Goal: Communication & Community: Answer question/provide support

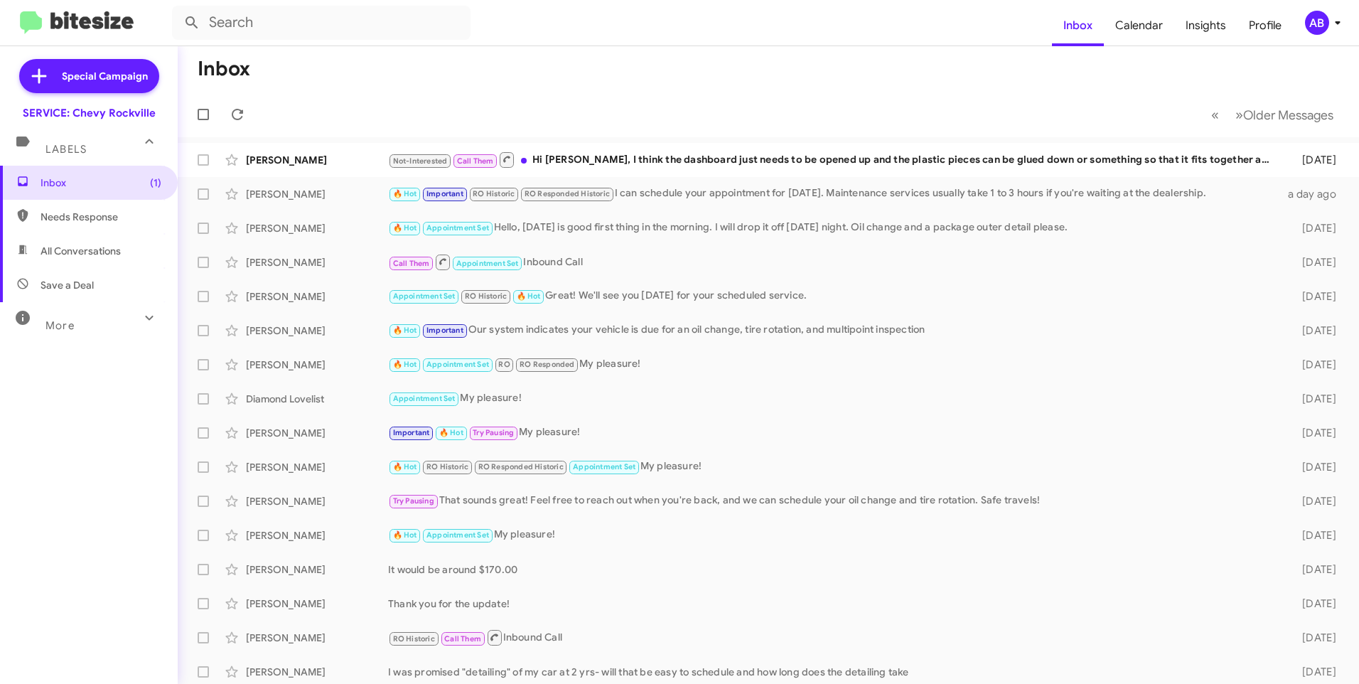
click at [547, 80] on mat-toolbar-row "Inbox" at bounding box center [768, 68] width 1181 height 45
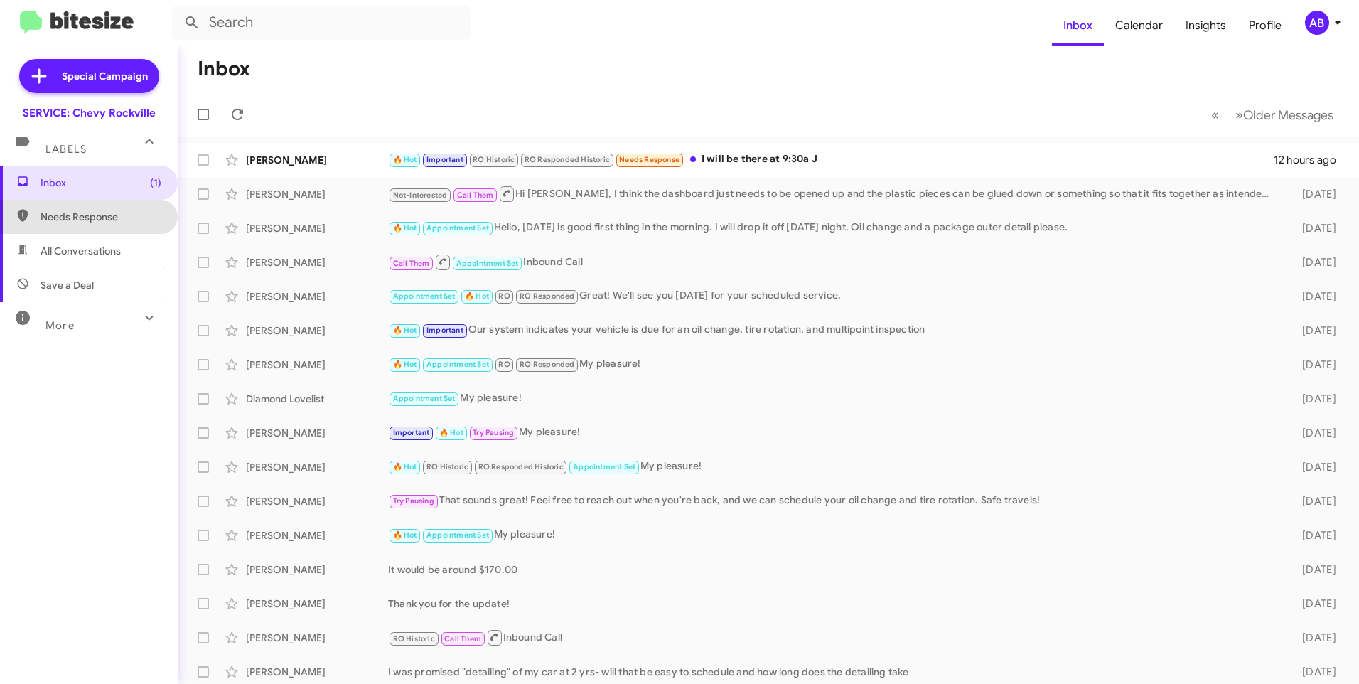
click at [90, 220] on span "Needs Response" at bounding box center [101, 217] width 121 height 14
type input "in:needs-response"
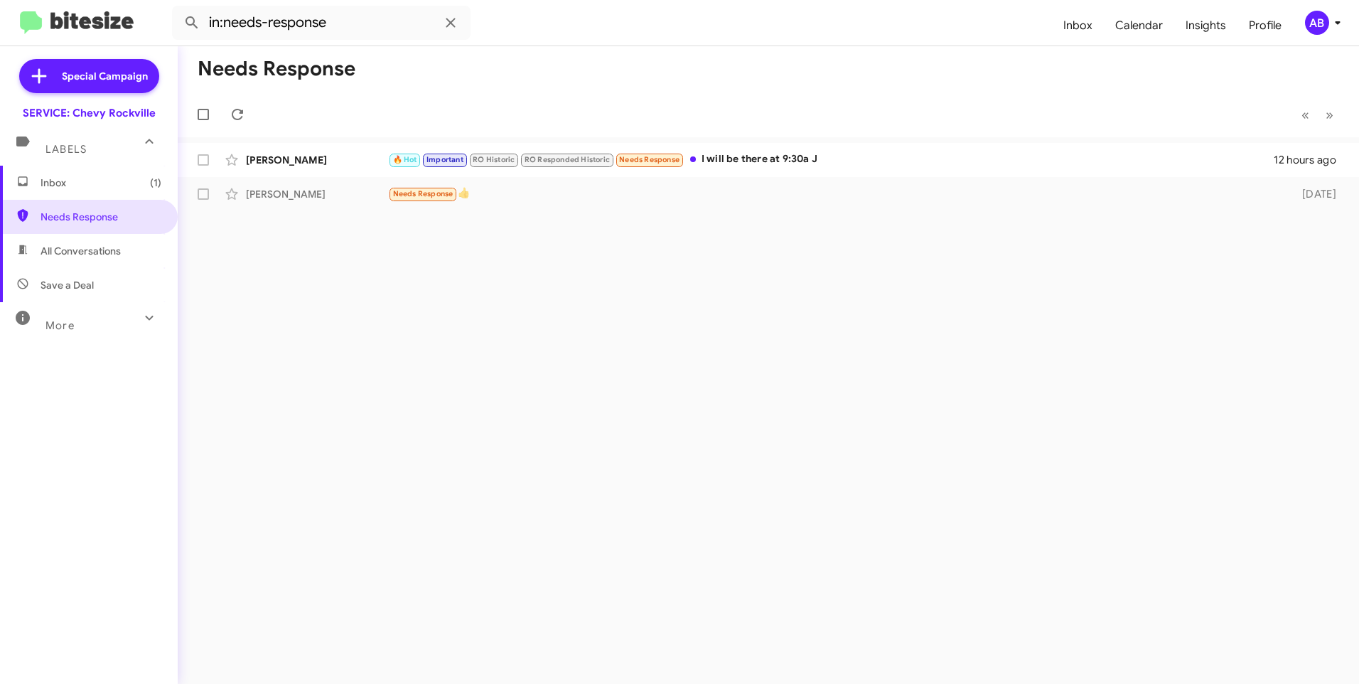
click at [1313, 32] on div "AB" at bounding box center [1317, 23] width 24 height 24
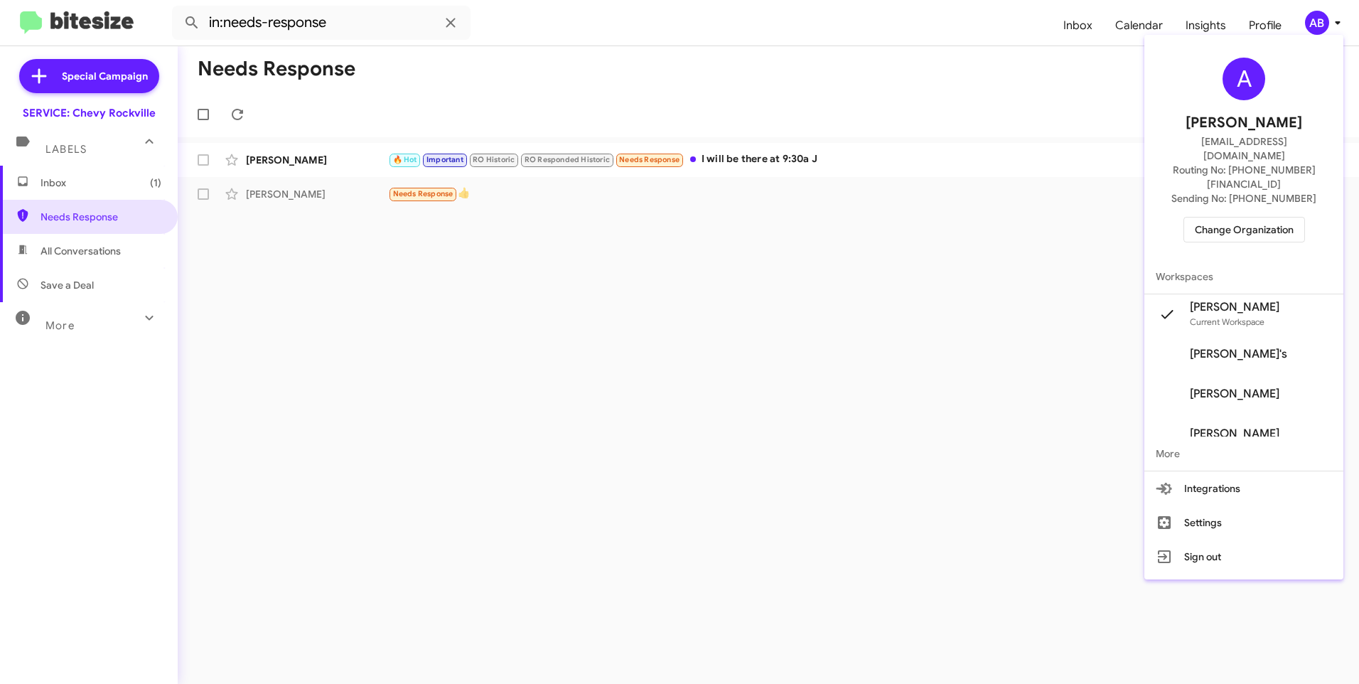
click at [1221, 217] on span "Change Organization" at bounding box center [1244, 229] width 99 height 24
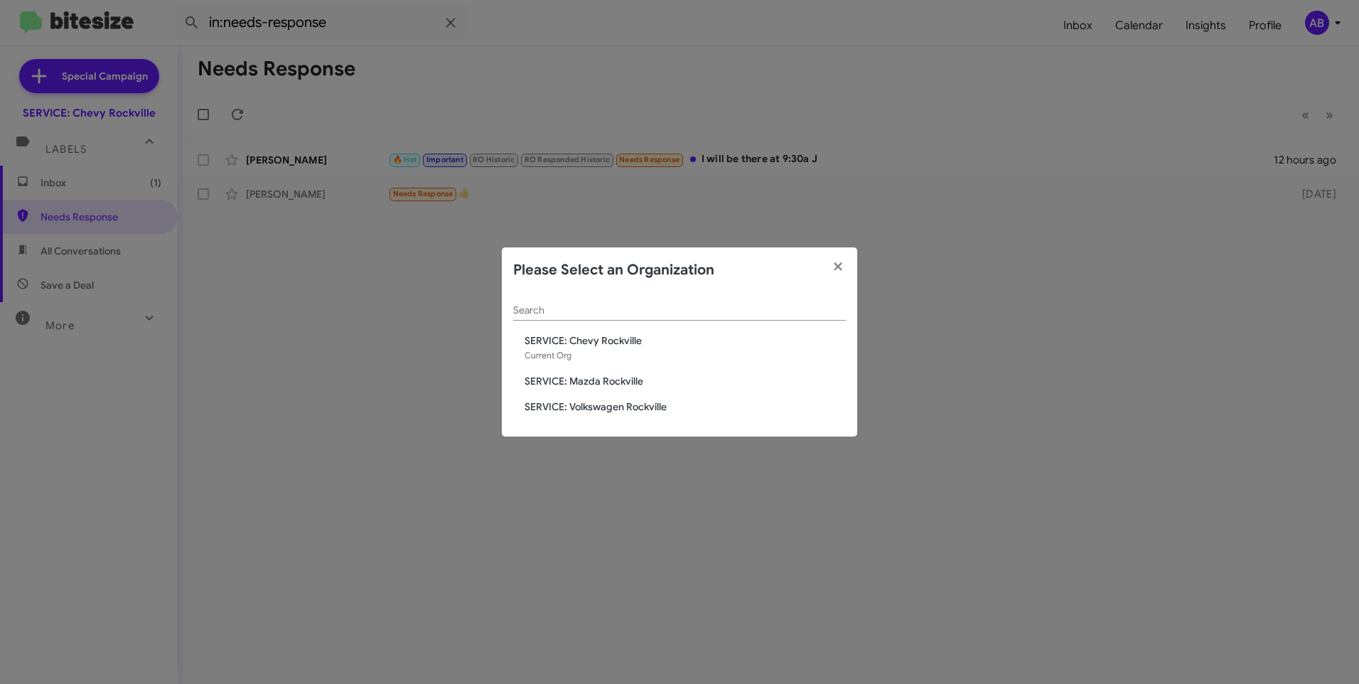
click at [576, 380] on span "SERVICE: Mazda Rockville" at bounding box center [685, 381] width 321 height 14
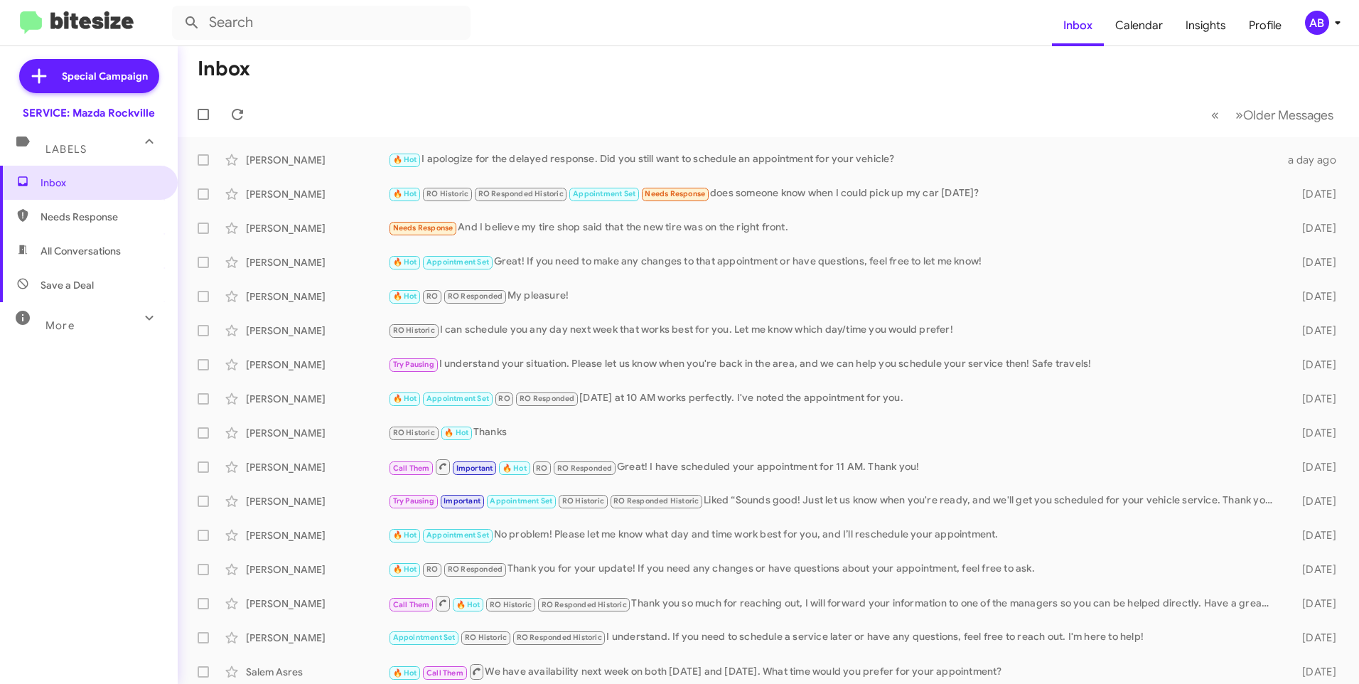
click at [127, 220] on span "Needs Response" at bounding box center [101, 217] width 121 height 14
type input "in:needs-response"
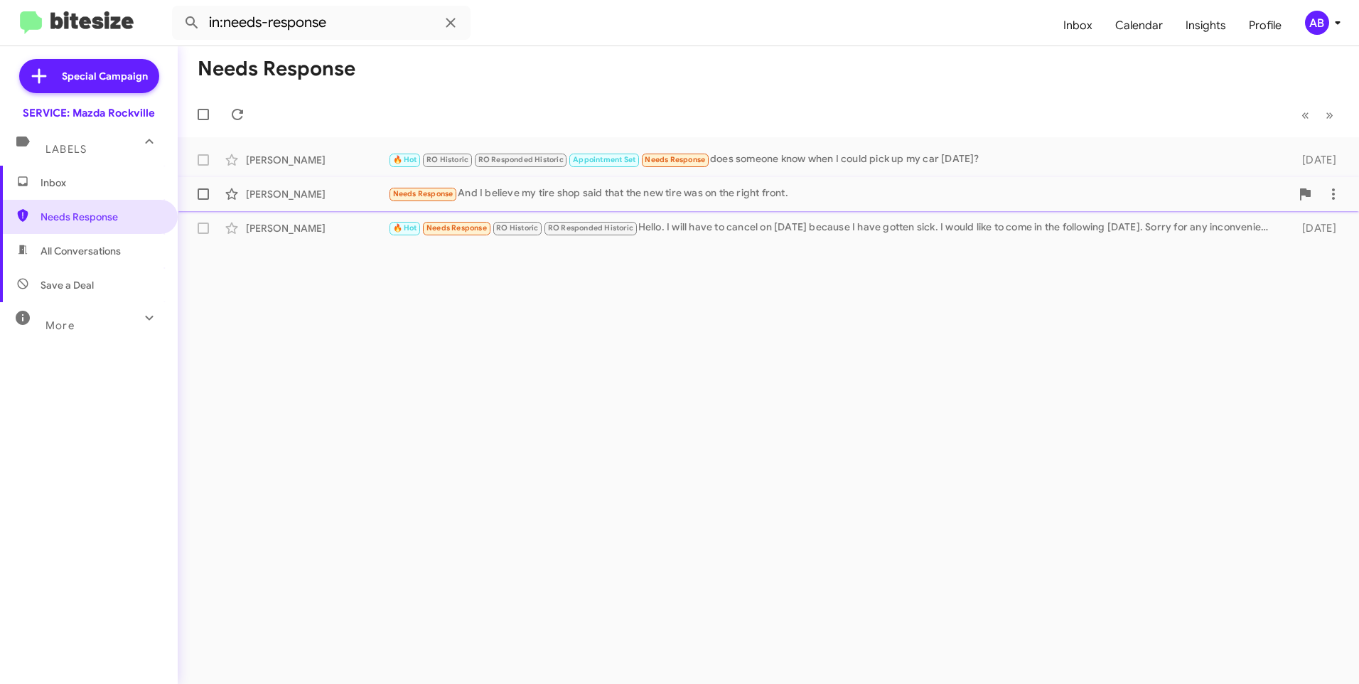
click at [672, 200] on div "Needs Response And I believe my tire shop said that the new tire was on the rig…" at bounding box center [839, 193] width 903 height 16
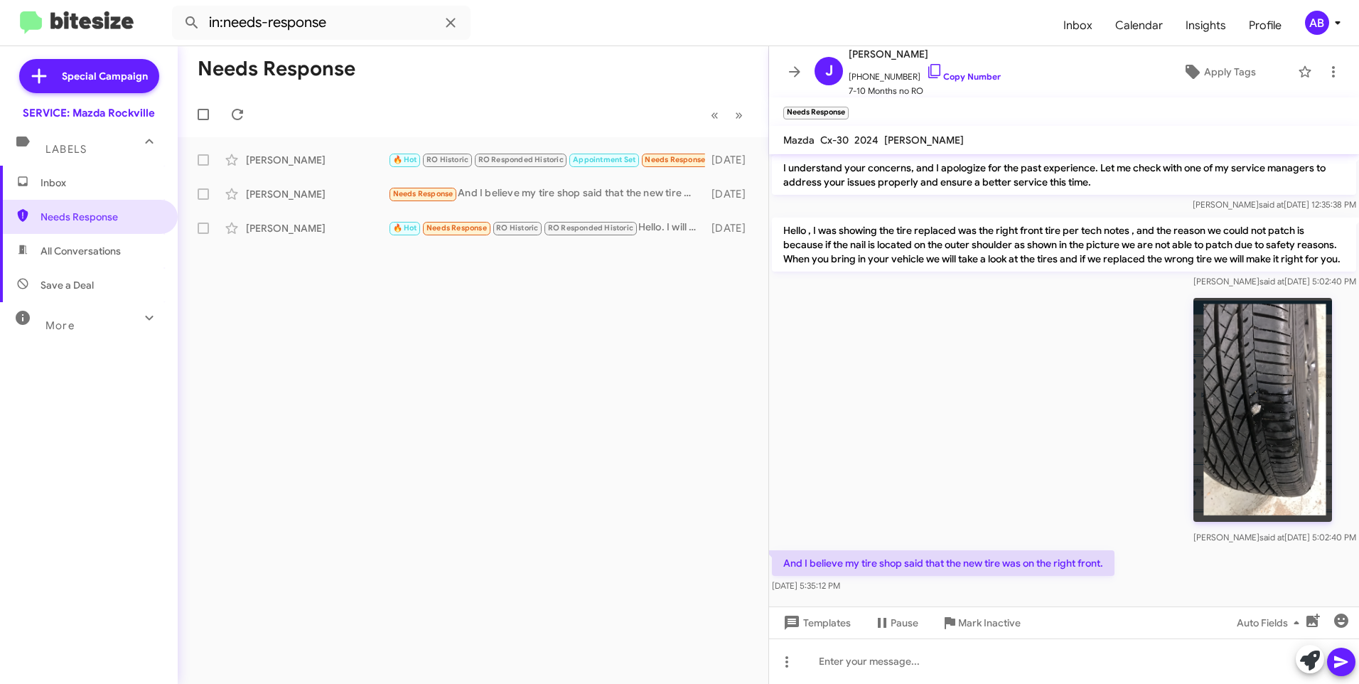
scroll to position [596, 0]
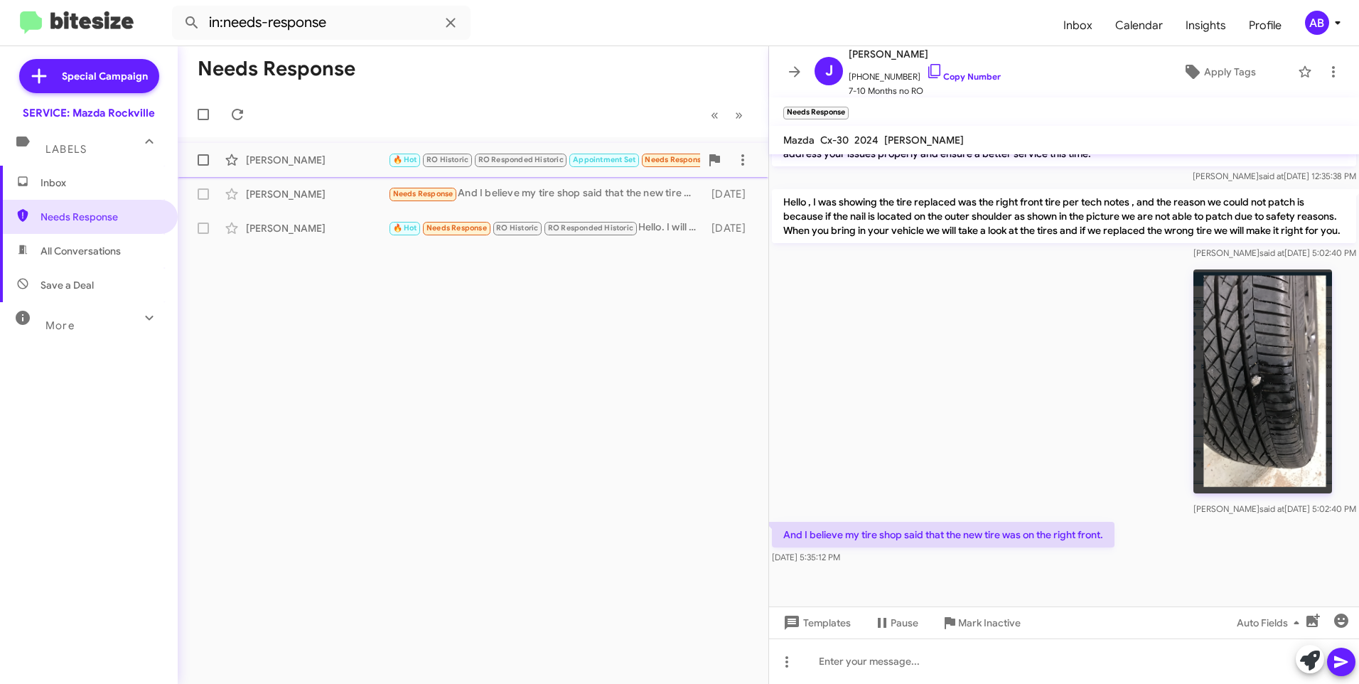
click at [335, 164] on div "[PERSON_NAME]" at bounding box center [317, 160] width 142 height 14
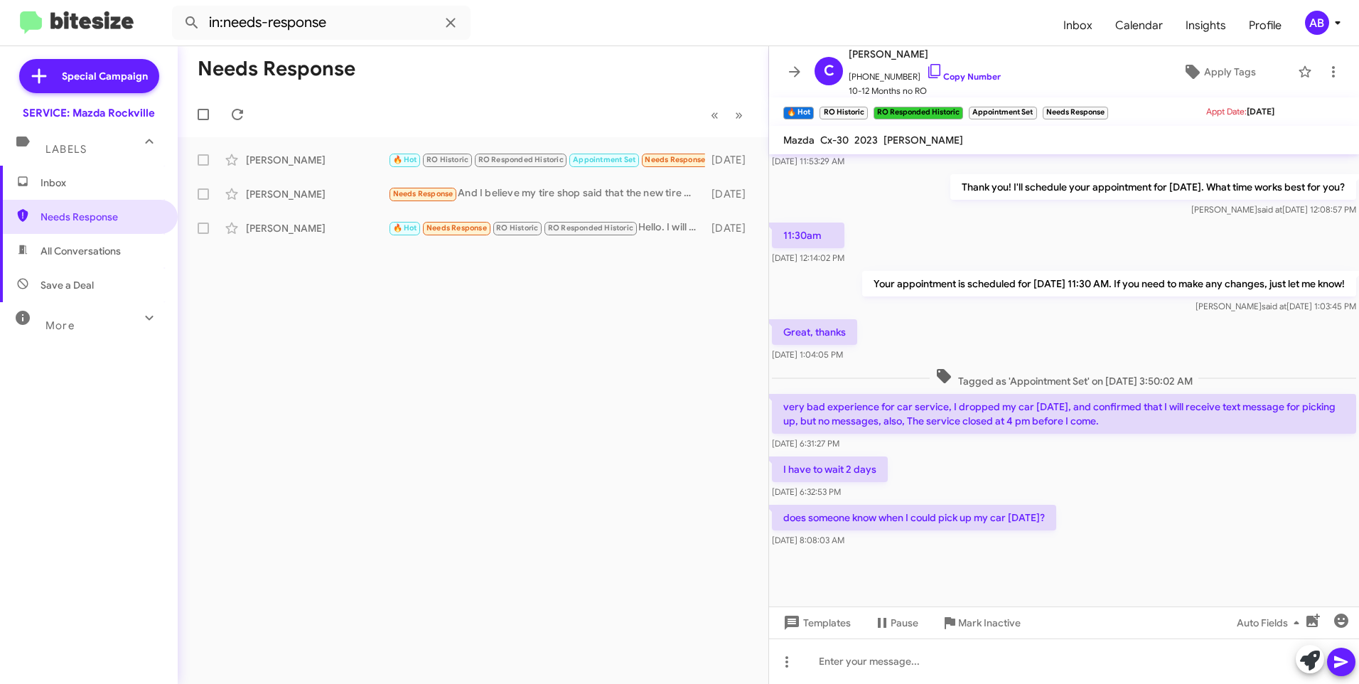
scroll to position [515, 0]
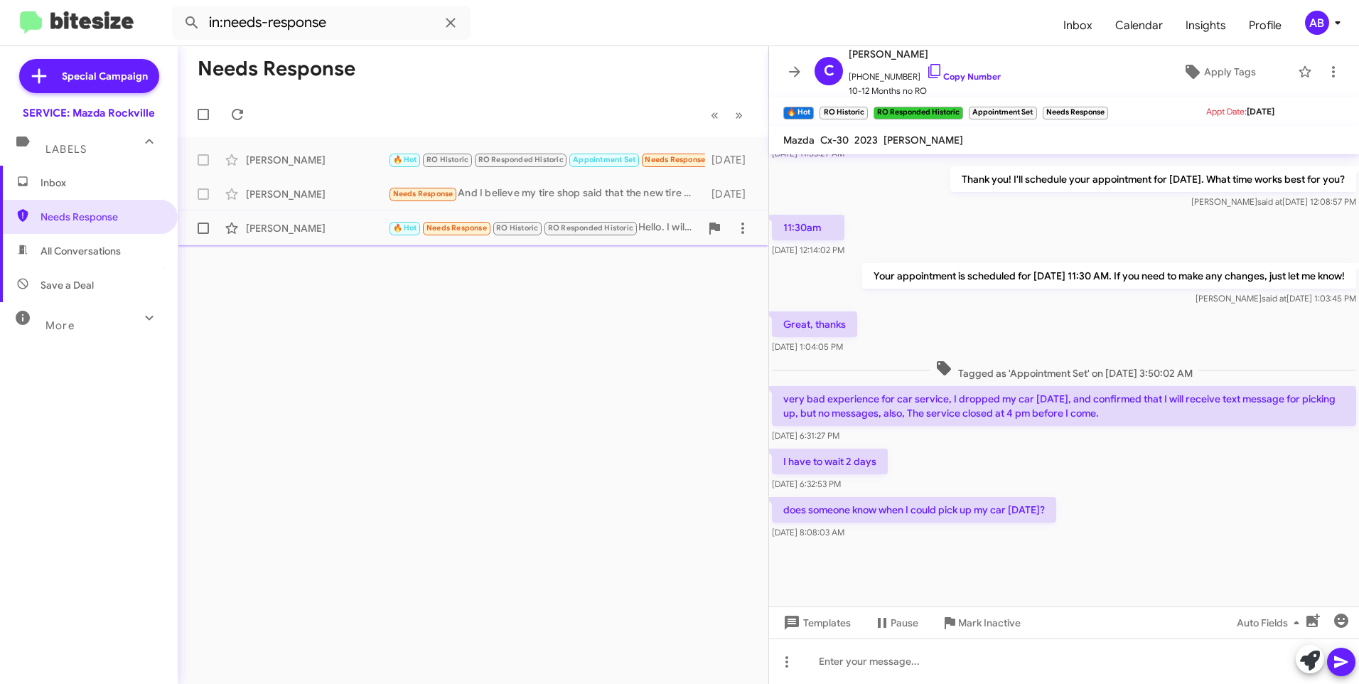
click at [650, 228] on div "🔥 Hot Needs Response RO Historic RO Responded Historic Hello. I will have to ca…" at bounding box center [544, 228] width 312 height 16
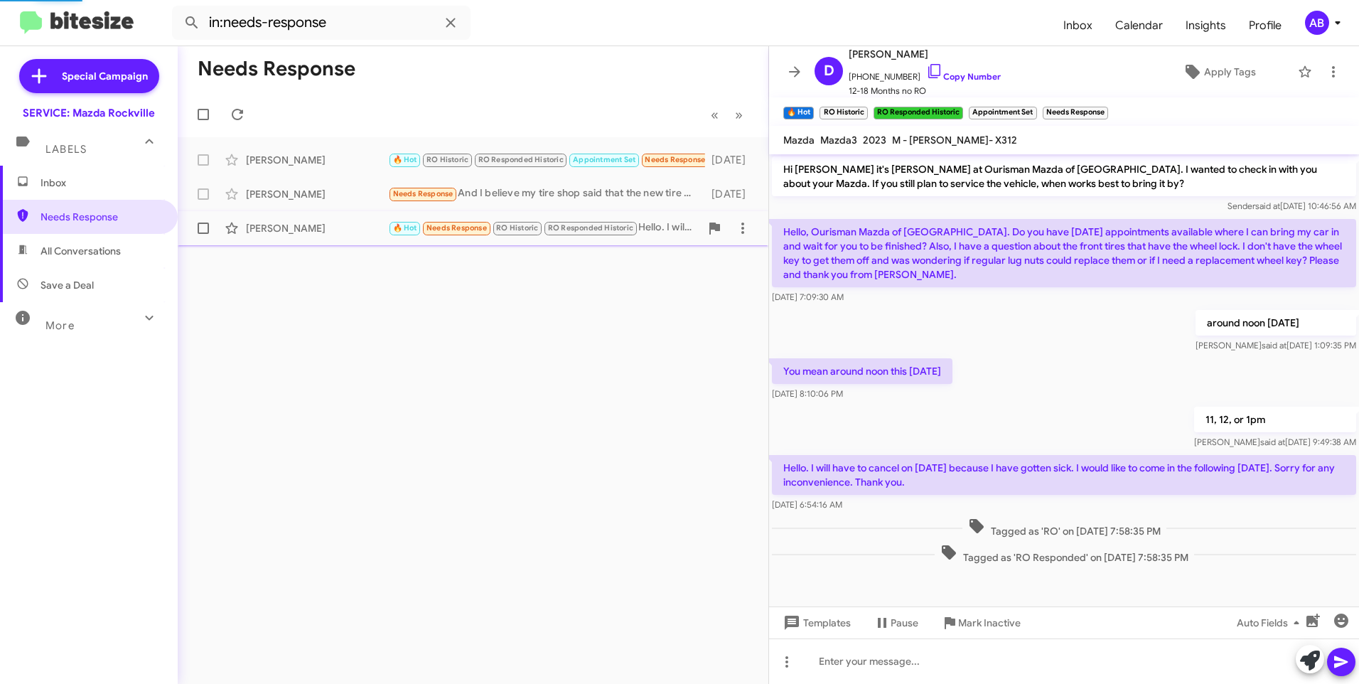
scroll to position [259, 0]
click at [1308, 33] on div "AB" at bounding box center [1317, 23] width 24 height 24
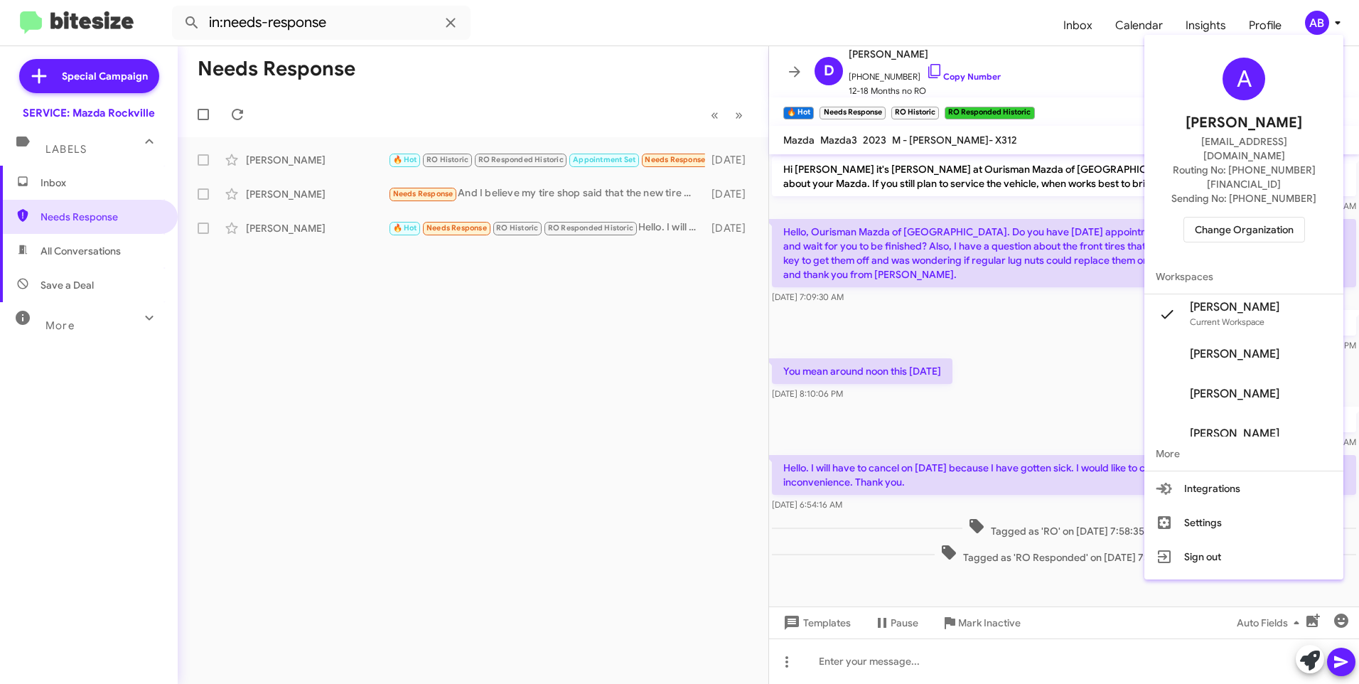
click at [1245, 217] on span "Change Organization" at bounding box center [1244, 229] width 99 height 24
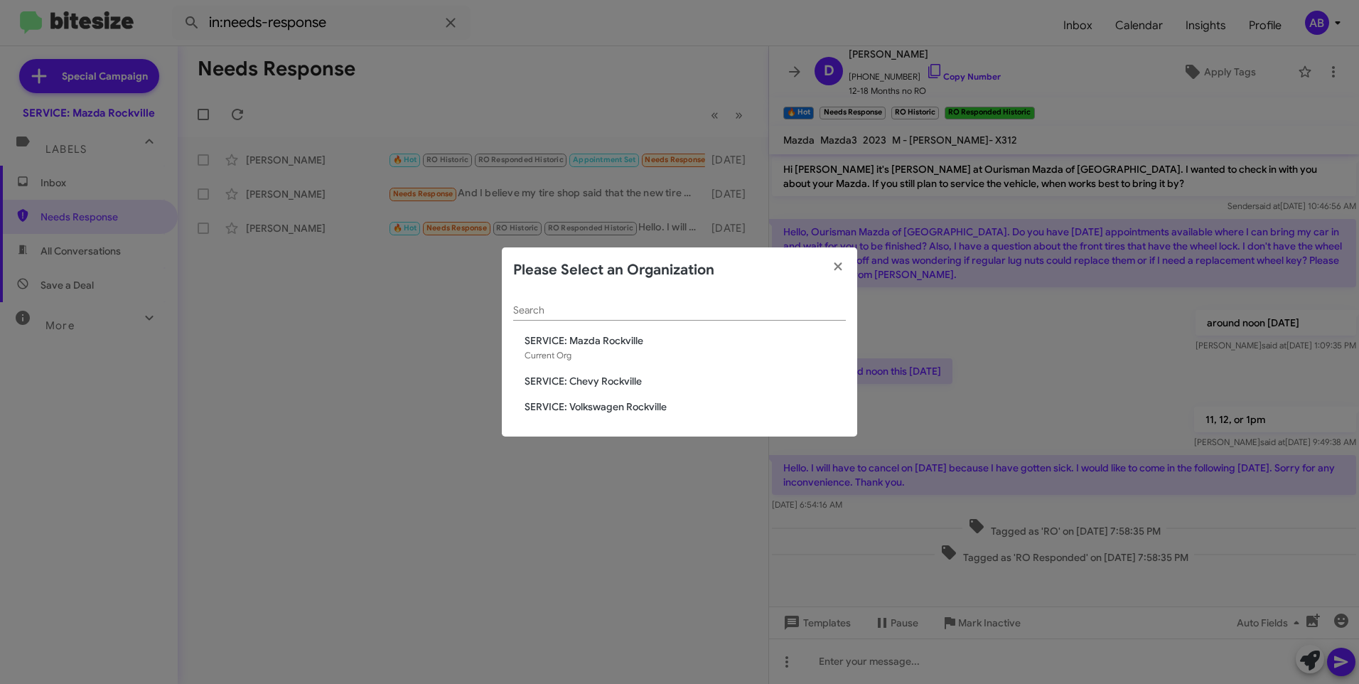
click at [593, 400] on span "SERVICE: Volkswagen Rockville" at bounding box center [685, 406] width 321 height 14
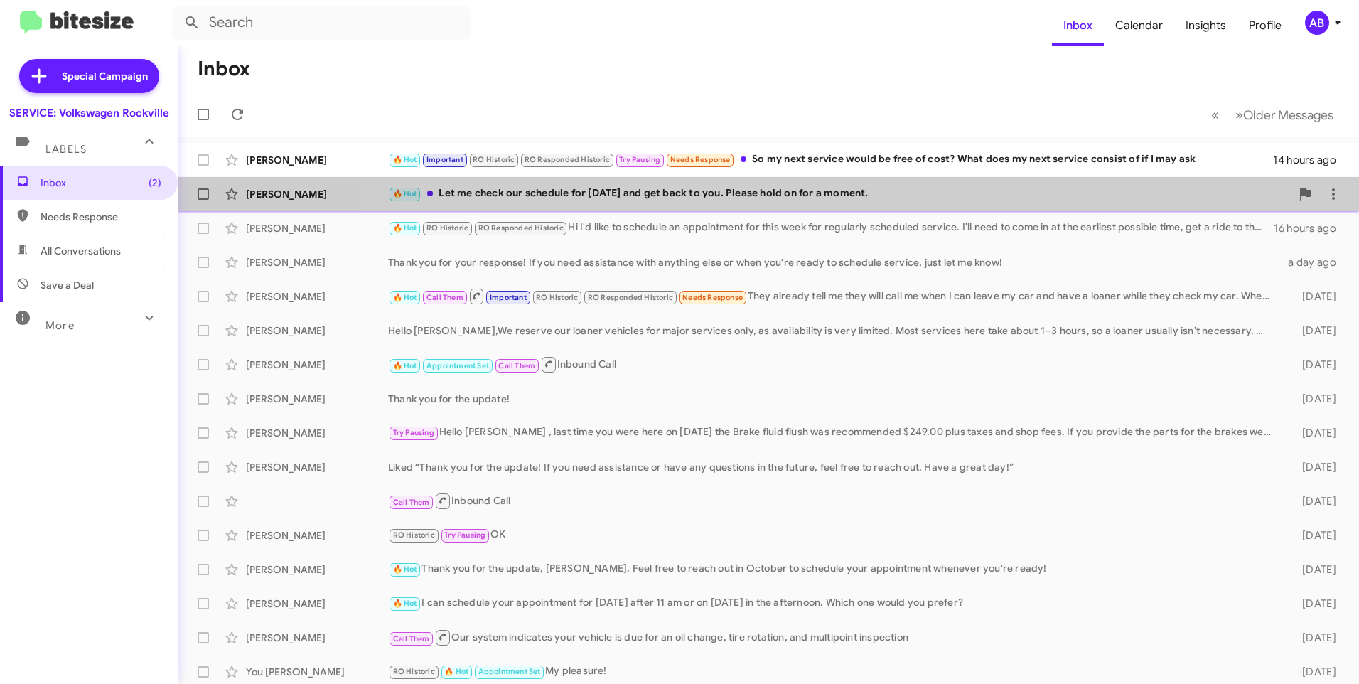
click at [964, 199] on div "🔥 Hot Let me check our schedule for today and get back to you. Please hold on f…" at bounding box center [839, 193] width 903 height 16
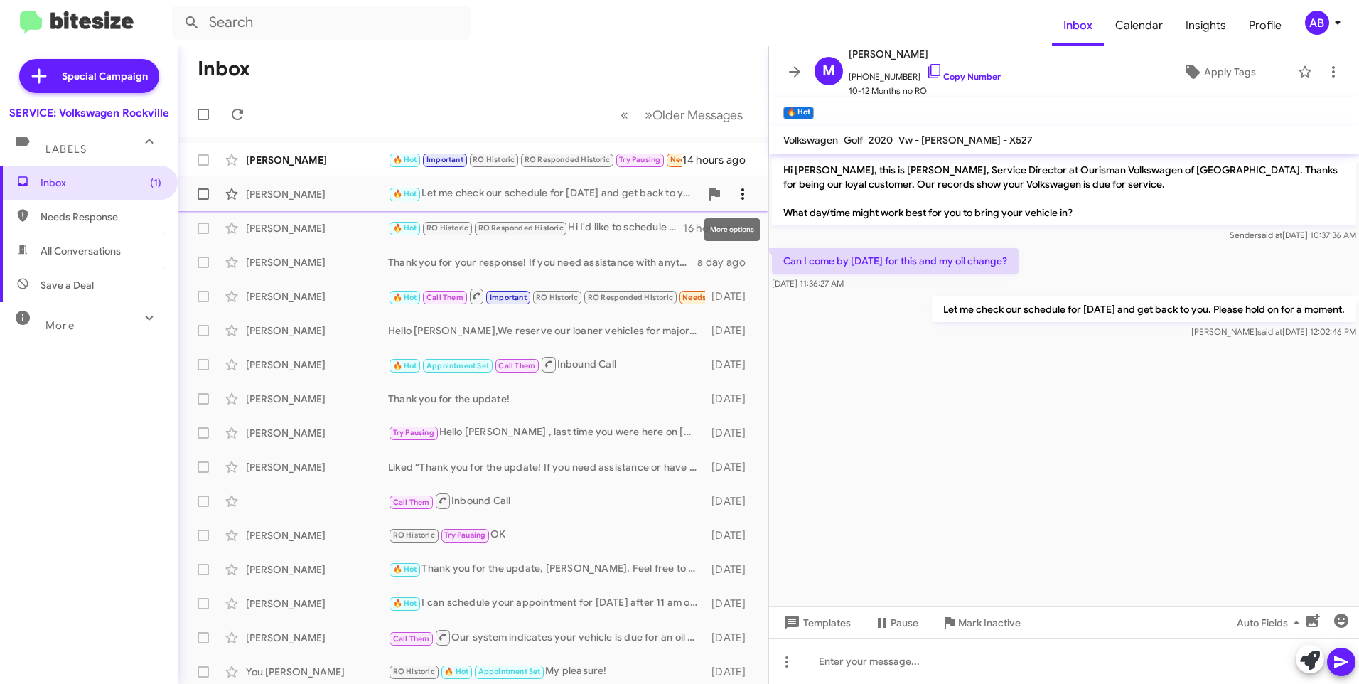
click at [734, 192] on icon at bounding box center [742, 193] width 17 height 17
click at [642, 267] on span "Mark as needs response" at bounding box center [679, 265] width 112 height 34
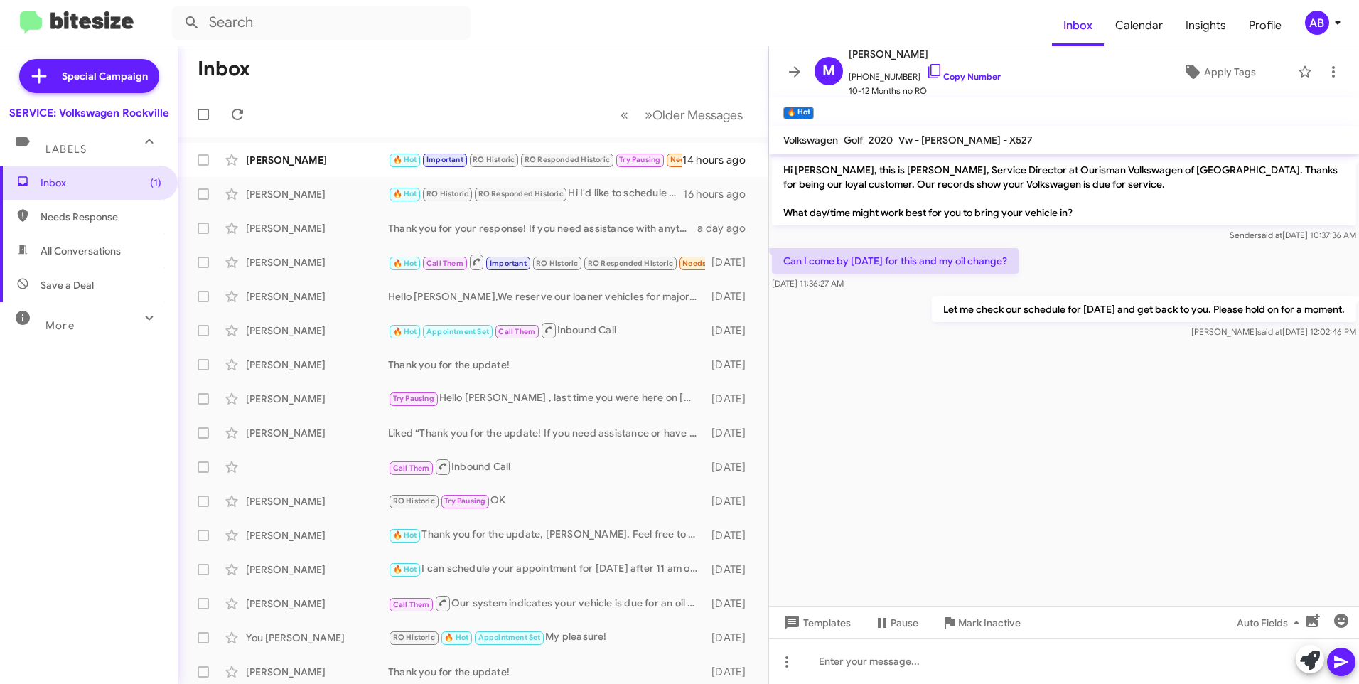
click at [63, 213] on span "Needs Response" at bounding box center [101, 217] width 121 height 14
type input "in:needs-response"
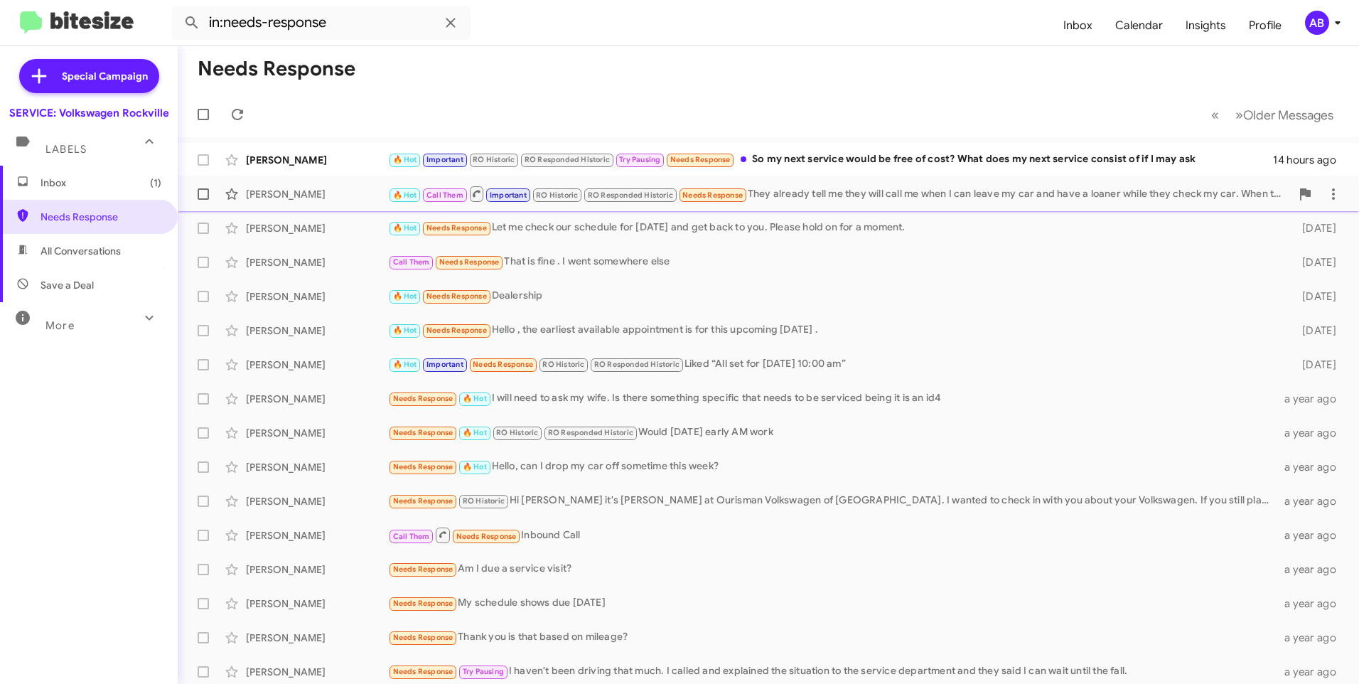
click at [950, 197] on div "🔥 Hot Call Them Important RO Historic RO Responded Historic Needs Response They…" at bounding box center [839, 194] width 903 height 18
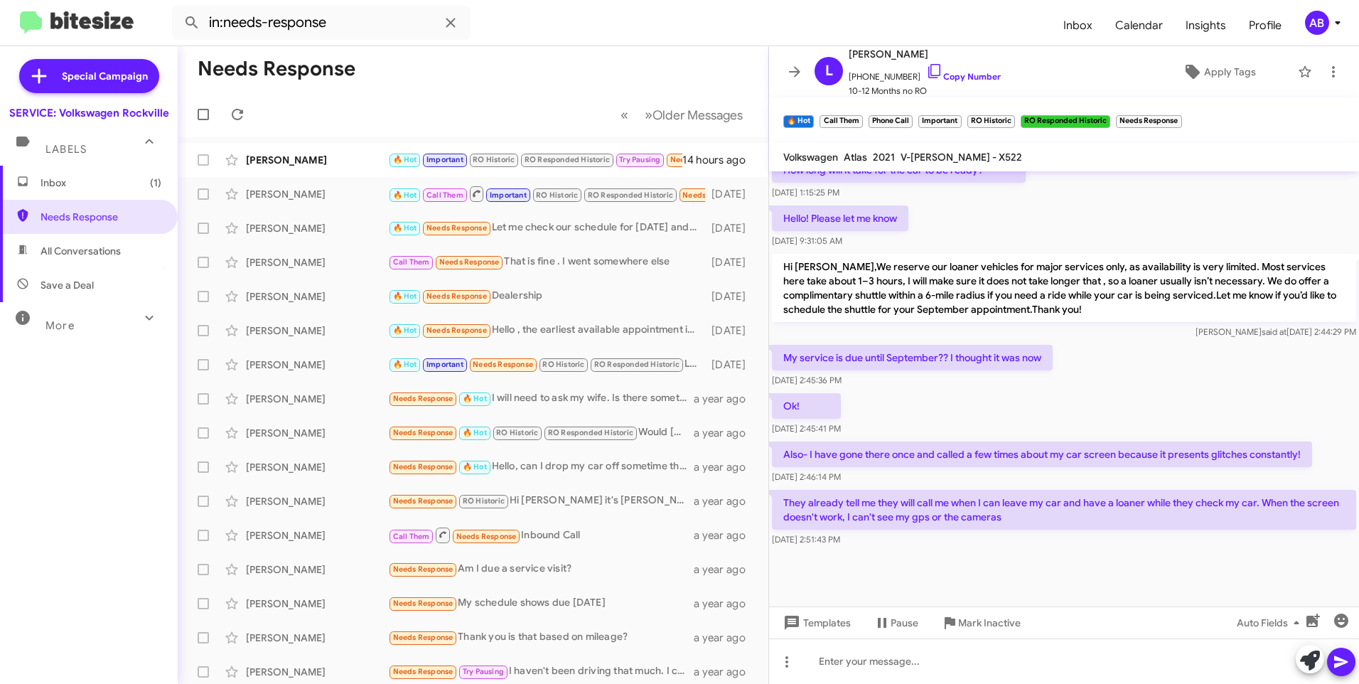
scroll to position [684, 0]
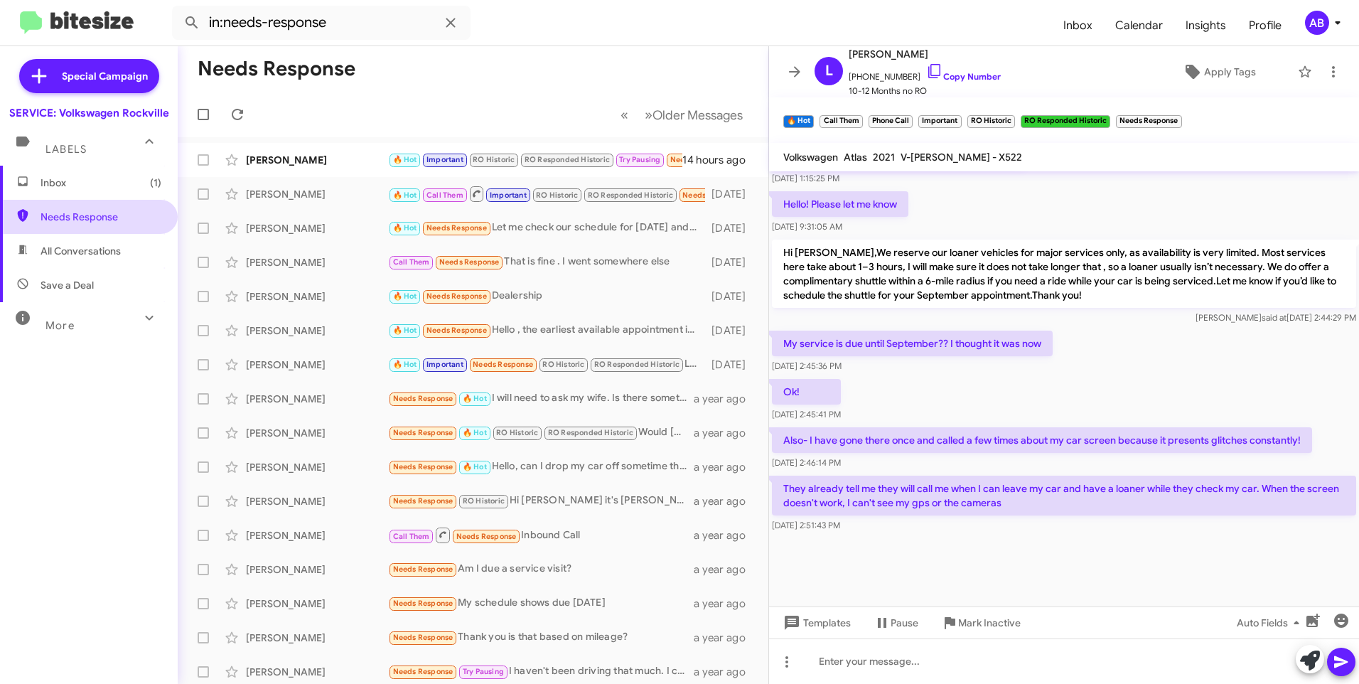
click at [88, 215] on span "Needs Response" at bounding box center [101, 217] width 121 height 14
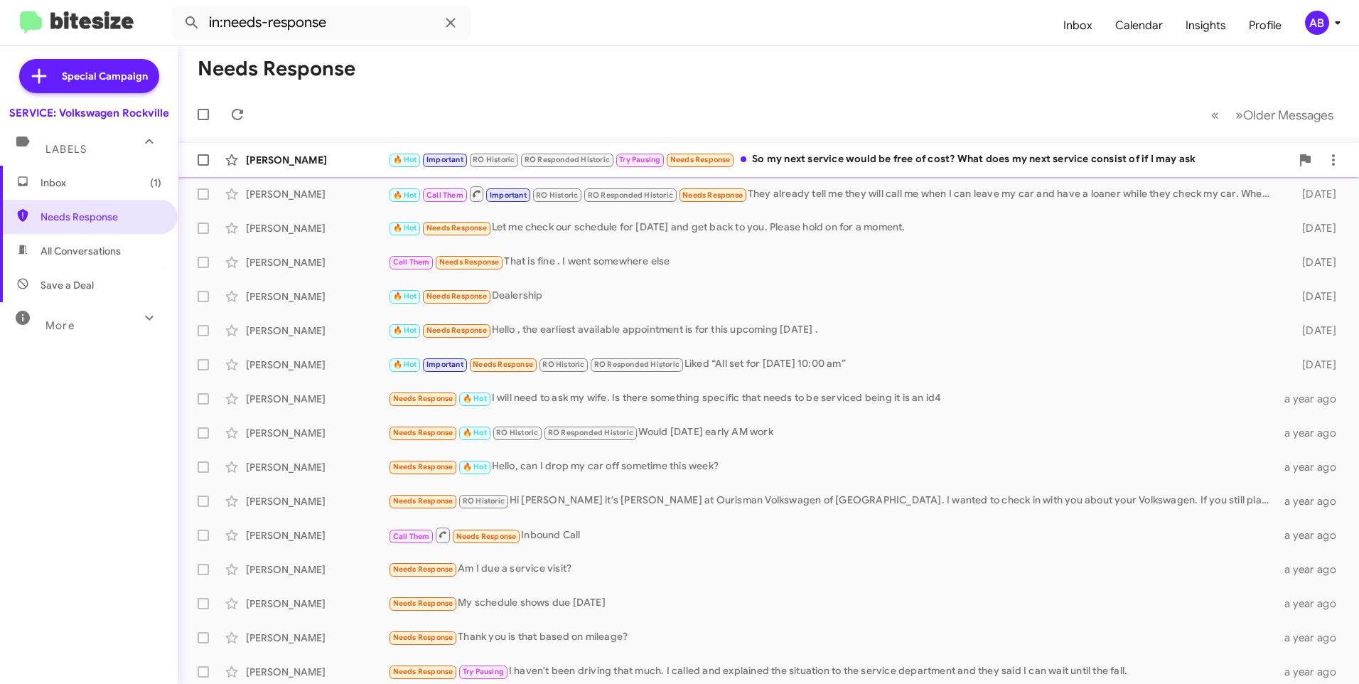
click at [977, 156] on div "🔥 Hot Important RO Historic RO Responded Historic Try Pausing Needs Response So…" at bounding box center [839, 159] width 903 height 16
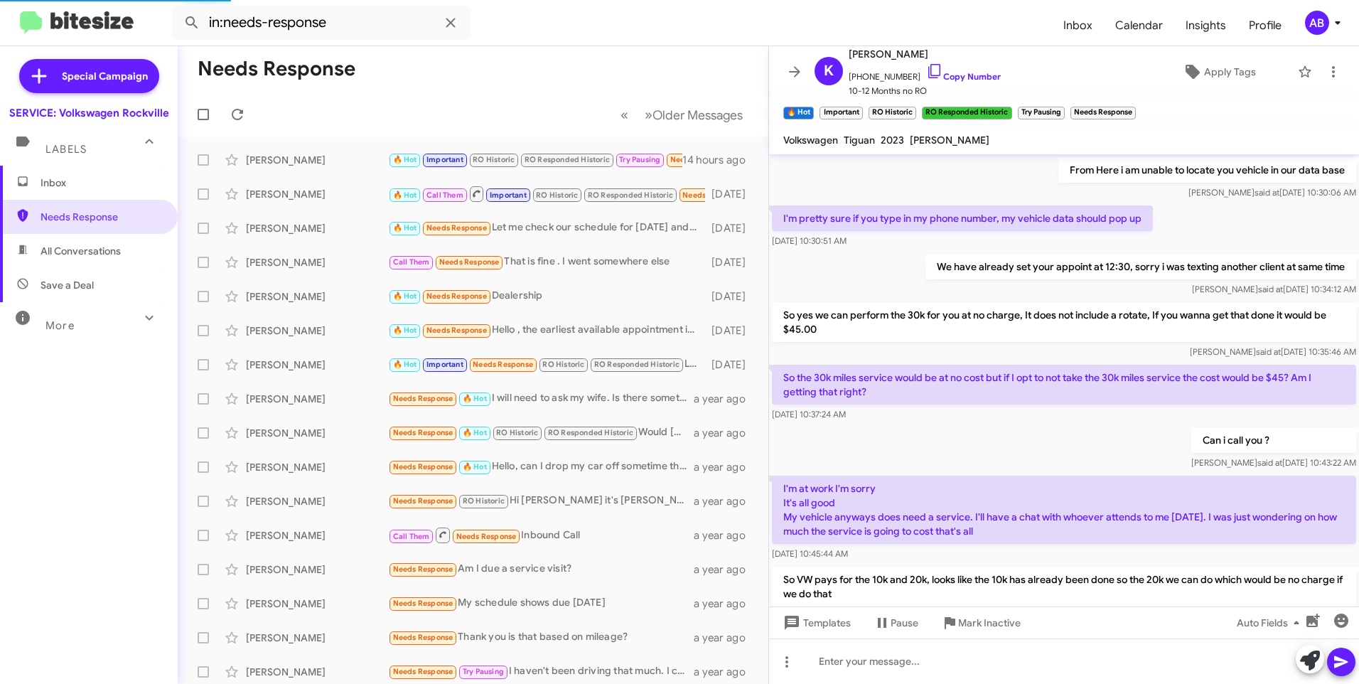
scroll to position [645, 0]
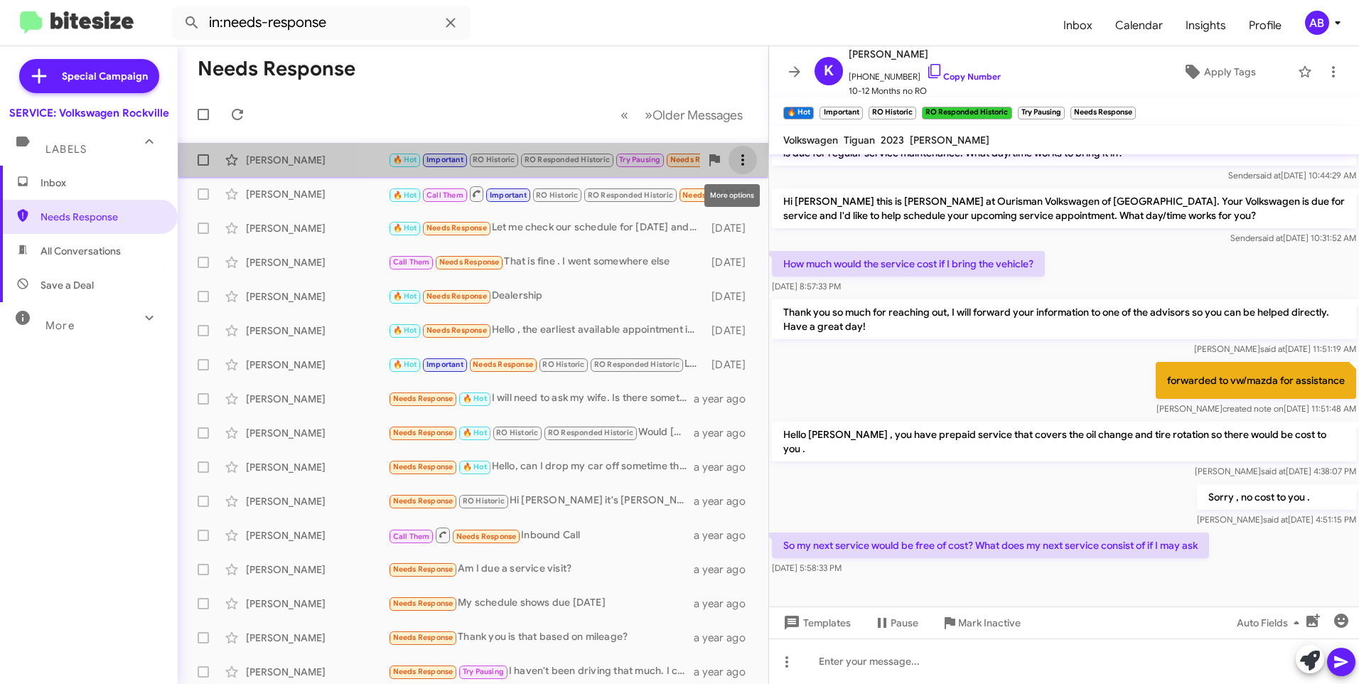
click at [736, 158] on icon at bounding box center [742, 159] width 17 height 17
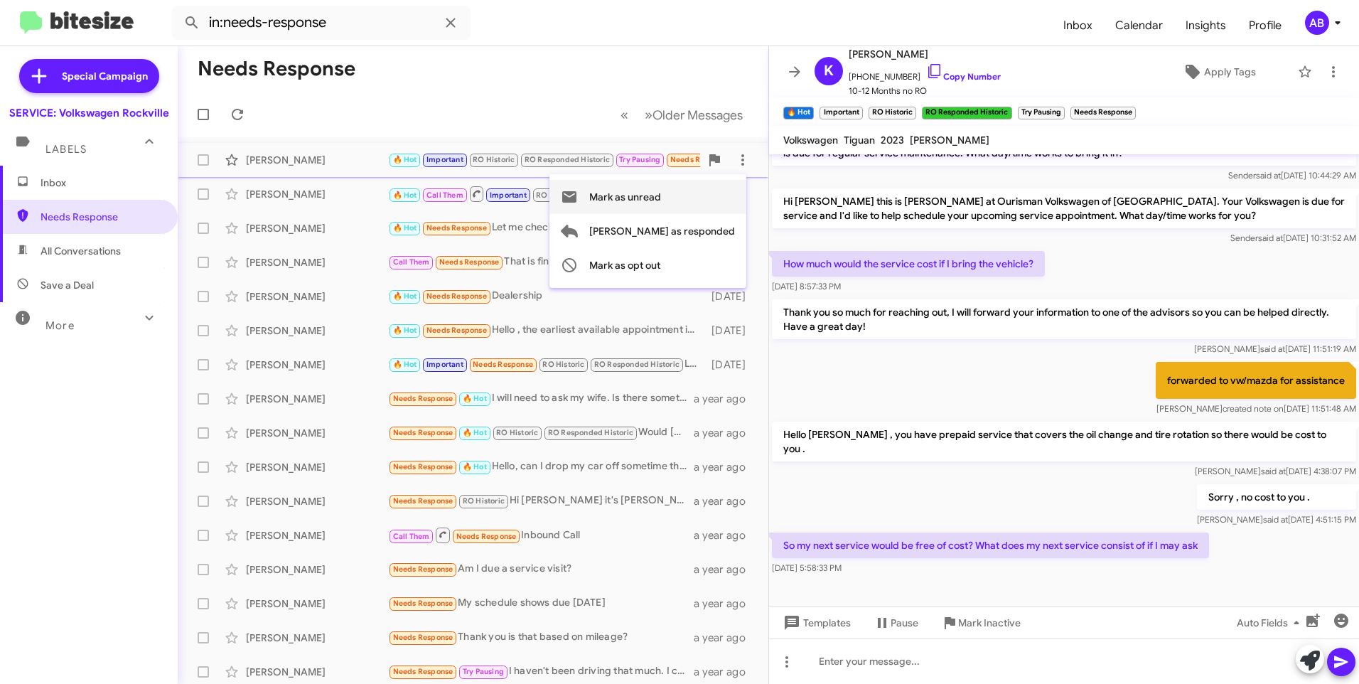
click at [661, 195] on span "Mark as unread" at bounding box center [625, 197] width 72 height 34
click at [294, 190] on div "Lizeth Monsalve" at bounding box center [317, 194] width 142 height 14
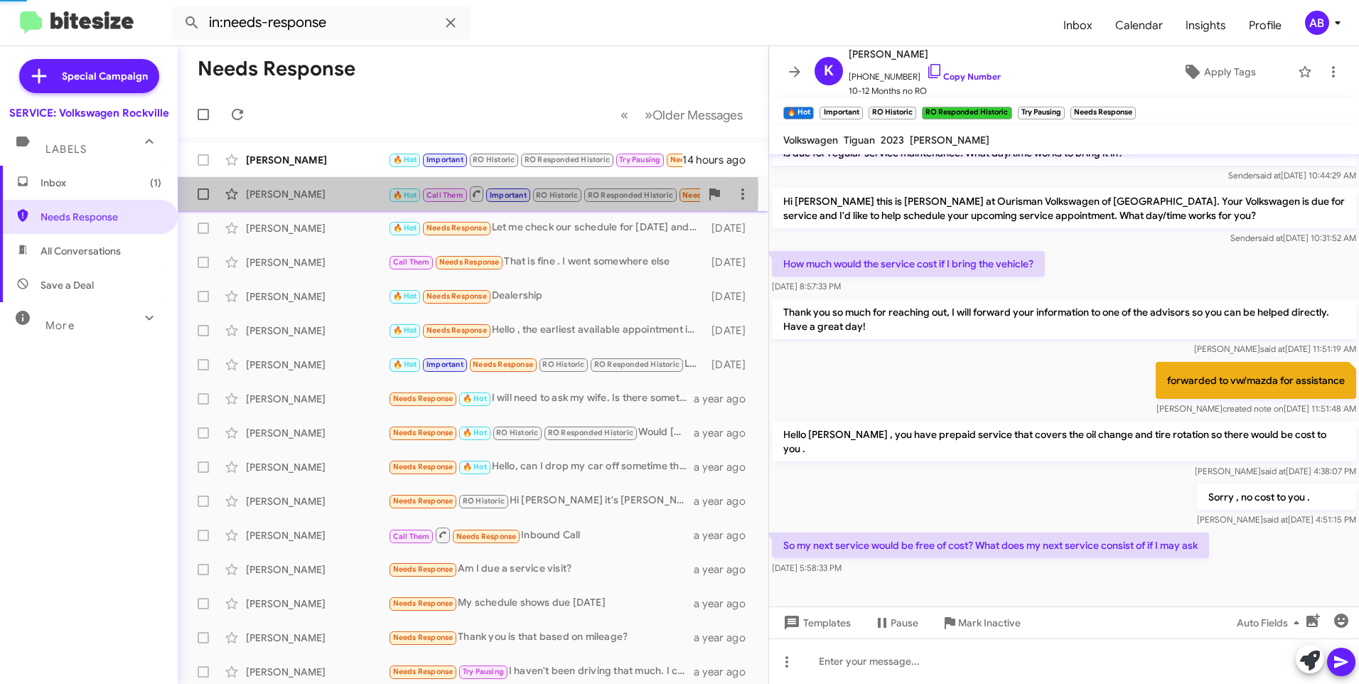
scroll to position [667, 0]
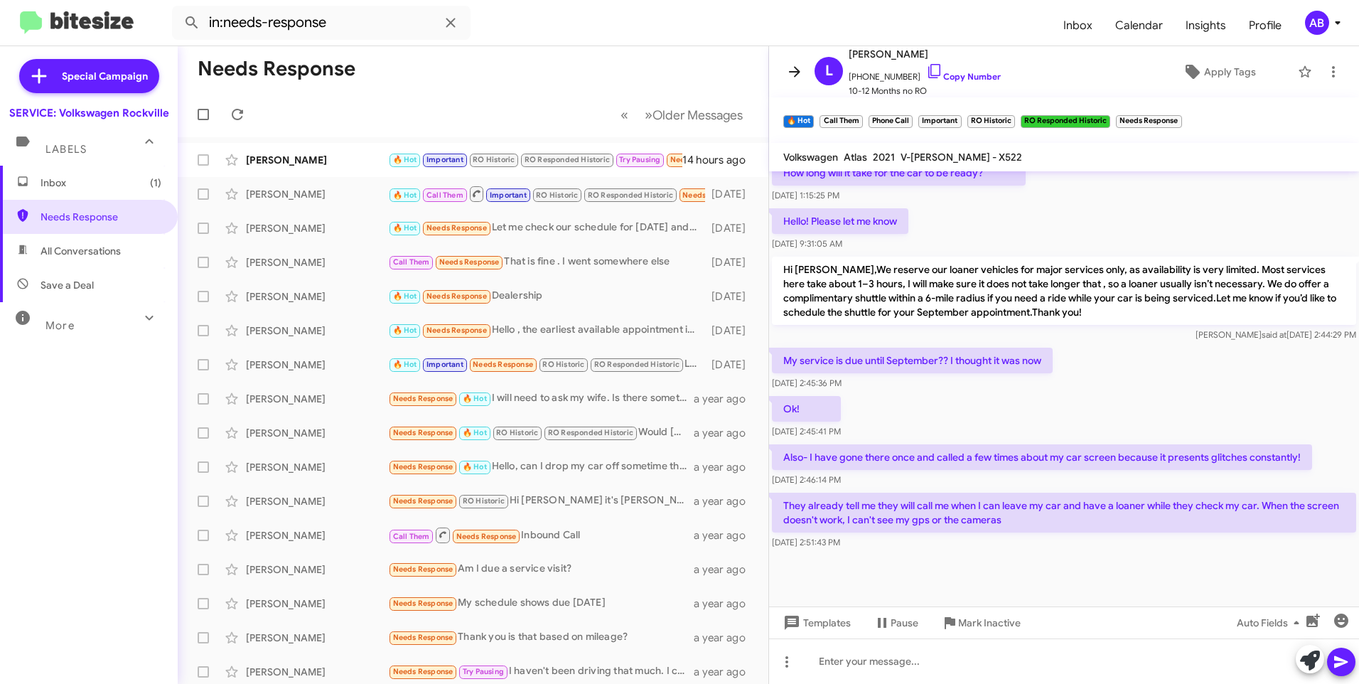
click at [800, 73] on icon at bounding box center [794, 71] width 17 height 17
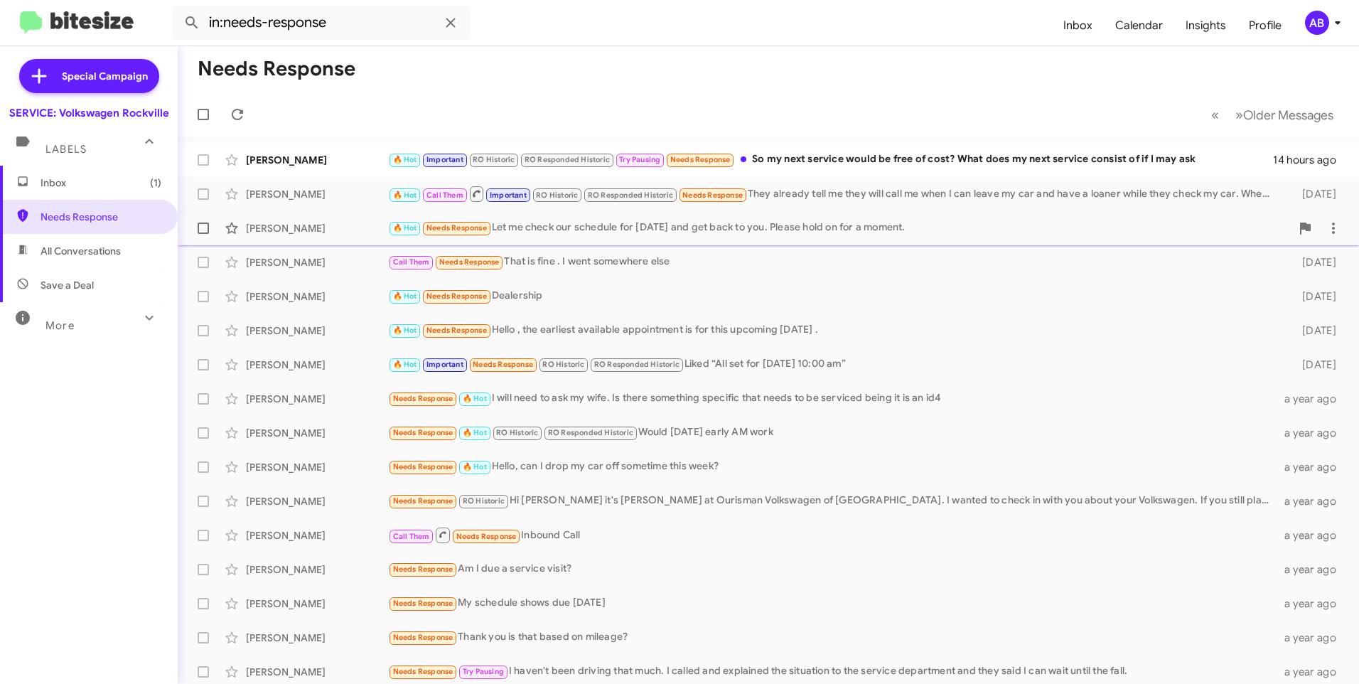
click at [959, 225] on div "🔥 Hot Needs Response Let me check our schedule for today and get back to you. P…" at bounding box center [839, 228] width 903 height 16
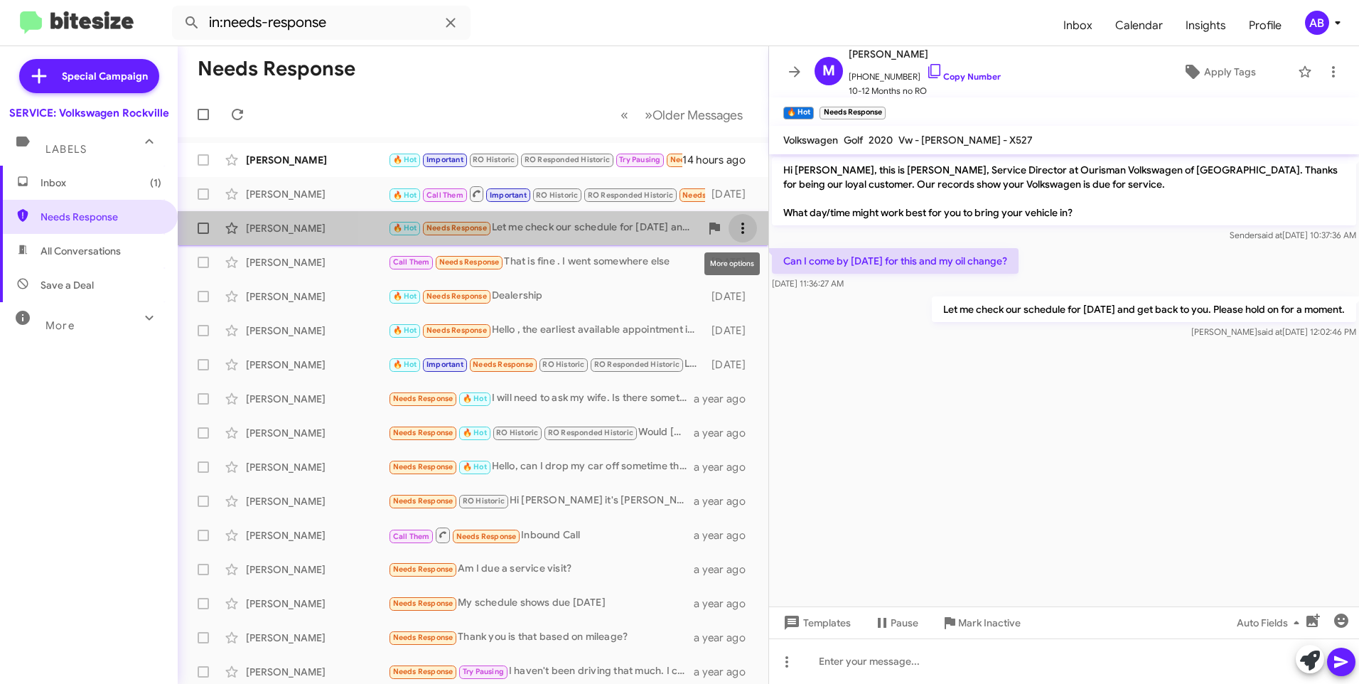
click at [735, 231] on icon at bounding box center [742, 228] width 17 height 17
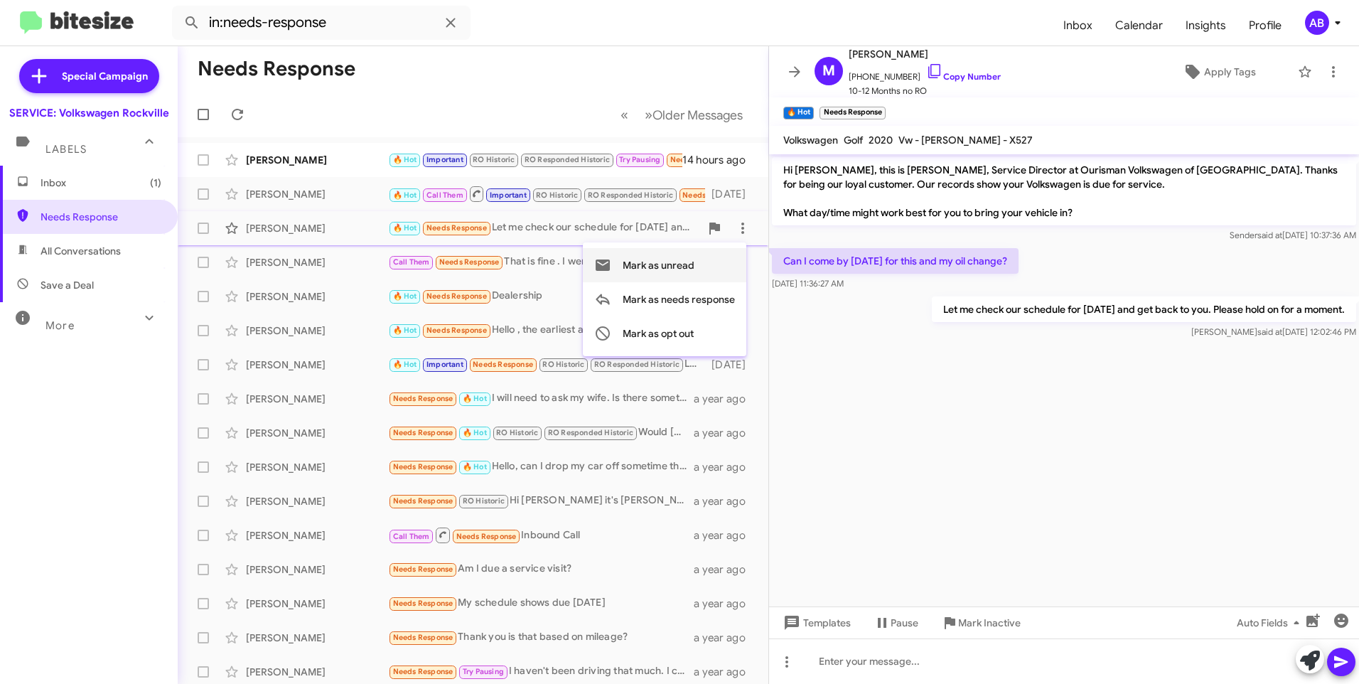
click at [662, 262] on span "Mark as unread" at bounding box center [659, 265] width 72 height 34
click at [95, 173] on span "Inbox (2)" at bounding box center [89, 183] width 178 height 34
